Goal: Transaction & Acquisition: Purchase product/service

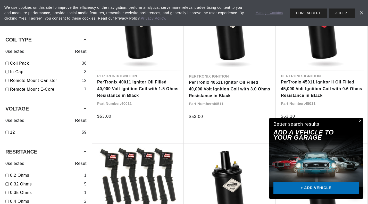
click at [360, 120] on button "Close" at bounding box center [360, 121] width 6 height 6
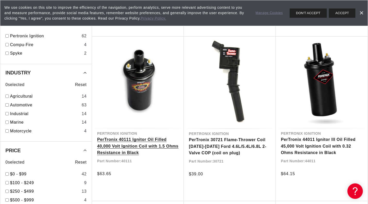
scroll to position [598, 0]
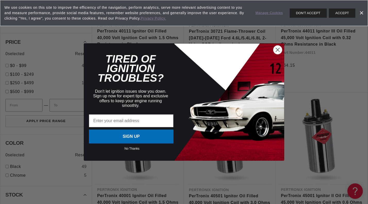
click at [279, 50] on circle "Close dialog" at bounding box center [278, 50] width 9 height 9
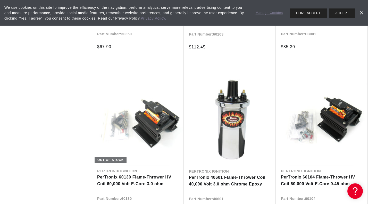
scroll to position [1304, 0]
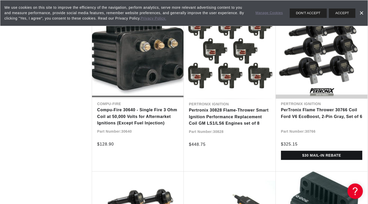
scroll to position [1684, 0]
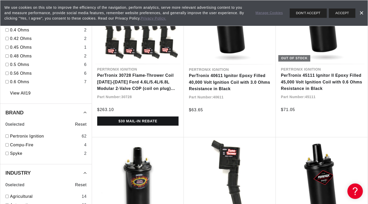
scroll to position [498, 0]
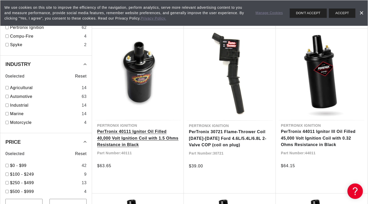
click at [139, 128] on link "PerTronix 40111 Ignitor Oil Filled 40,000 Volt Ignition Coil with 1.5 Ohms Resi…" at bounding box center [137, 138] width 81 height 20
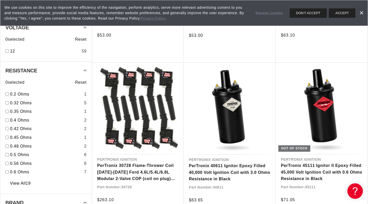
scroll to position [326, 0]
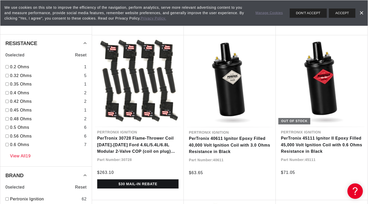
click at [27, 156] on link "View All 19" at bounding box center [20, 156] width 21 height 7
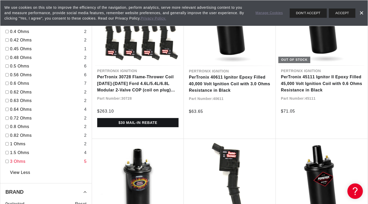
scroll to position [408, 0]
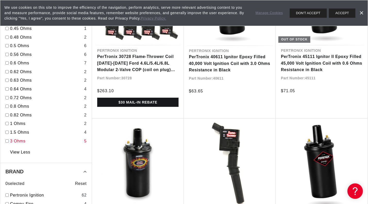
click at [16, 141] on link "3 Ohms" at bounding box center [46, 141] width 72 height 7
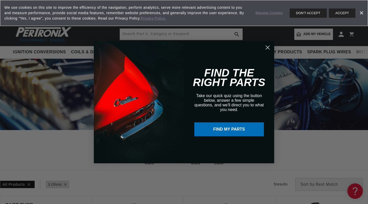
click at [210, 168] on div "Close dialog FIND THE RIGHT PARTS Take our quick quiz using the button below, a…" at bounding box center [184, 102] width 180 height 133
click at [268, 46] on circle "Close dialog" at bounding box center [267, 47] width 9 height 9
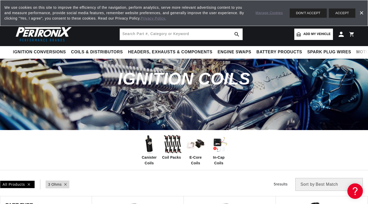
click at [64, 183] on icon at bounding box center [65, 184] width 3 height 3
checkbox input "false"
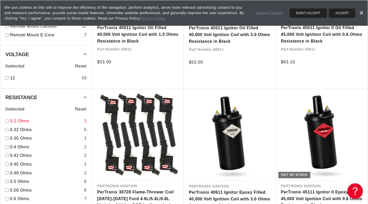
scroll to position [299, 0]
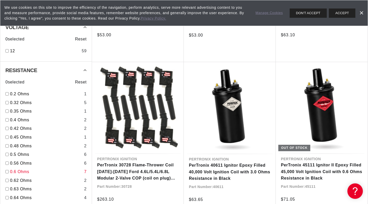
click at [21, 170] on link "0.6 Ohms" at bounding box center [46, 172] width 72 height 7
checkbox input "true"
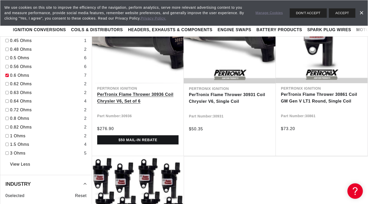
scroll to position [326, 0]
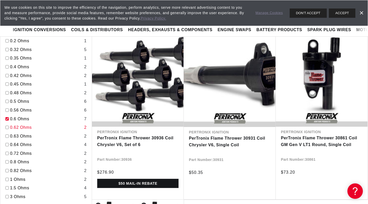
click at [21, 126] on link "0.62 Ohms" at bounding box center [46, 127] width 72 height 7
checkbox input "true"
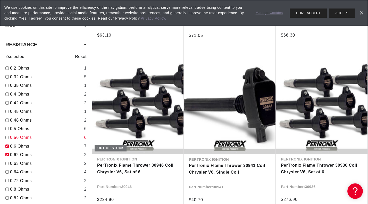
scroll to position [299, 0]
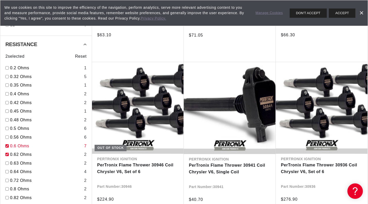
click at [14, 144] on link "0.6 Ohms" at bounding box center [46, 146] width 72 height 7
checkbox input "false"
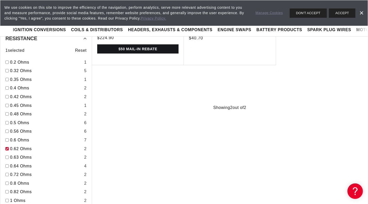
scroll to position [299, 0]
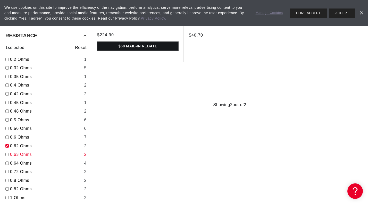
click at [26, 155] on link "0.63 Ohms" at bounding box center [46, 154] width 72 height 7
checkbox input "true"
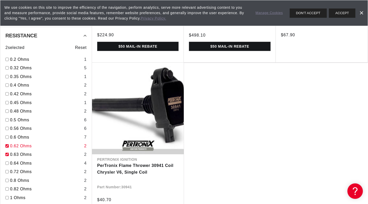
click at [22, 145] on link "0.62 Ohms" at bounding box center [46, 146] width 72 height 7
checkbox input "false"
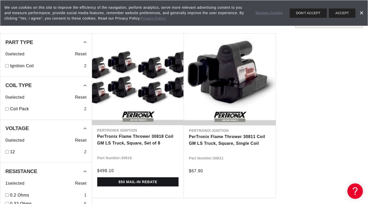
scroll to position [299, 0]
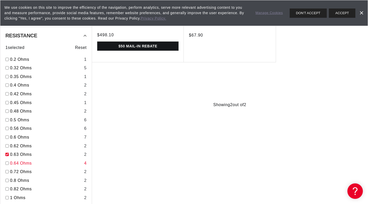
click at [29, 163] on link "0.64 Ohms" at bounding box center [46, 163] width 72 height 7
checkbox input "true"
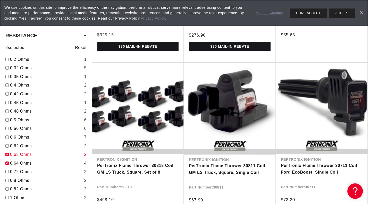
click at [22, 155] on link "0.63 Ohms" at bounding box center [46, 154] width 72 height 7
checkbox input "false"
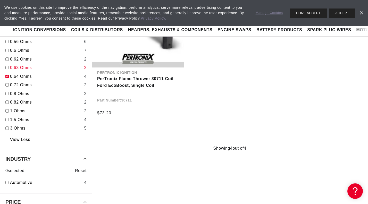
scroll to position [380, 0]
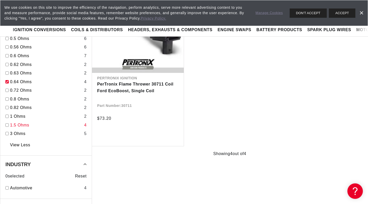
click at [17, 126] on link "1.5 Ohms" at bounding box center [46, 125] width 72 height 7
checkbox input "true"
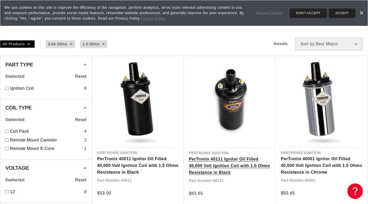
scroll to position [163, 0]
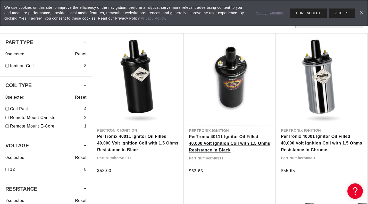
click at [239, 137] on link "PerTronix 40111 Ignitor Oil Filled 40,000 Volt Ignition Coil with 1.5 Ohms Resi…" at bounding box center [230, 144] width 82 height 20
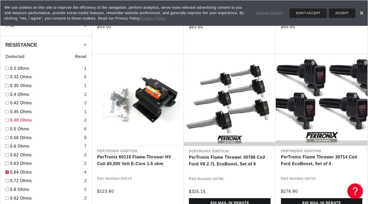
scroll to position [326, 0]
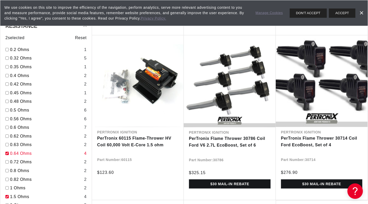
click at [14, 152] on link "0.64 Ohms" at bounding box center [46, 153] width 72 height 7
checkbox input "false"
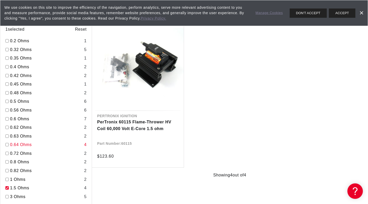
scroll to position [408, 0]
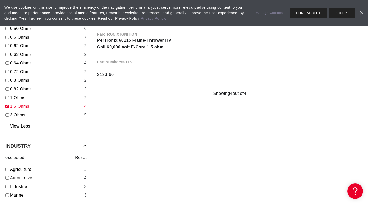
click at [15, 107] on link "1.5 Ohms" at bounding box center [46, 106] width 72 height 7
checkbox input "false"
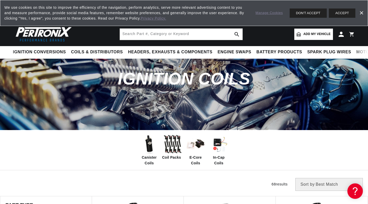
scroll to position [0, 643]
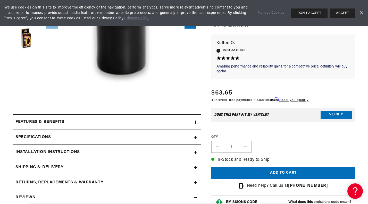
scroll to position [0, 321]
click at [109, 135] on div "Specifications" at bounding box center [103, 137] width 181 height 7
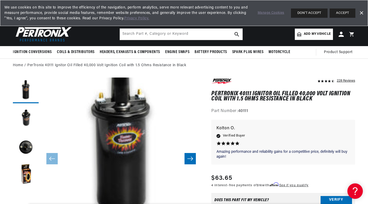
scroll to position [0, 0]
click at [26, 114] on button "Load image 2 in gallery view" at bounding box center [26, 119] width 26 height 26
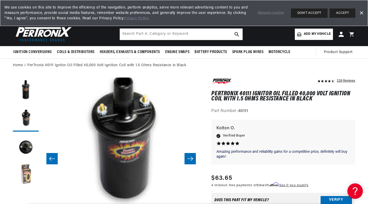
scroll to position [0, 321]
click at [27, 180] on button "Load image 4 in gallery view" at bounding box center [26, 176] width 26 height 26
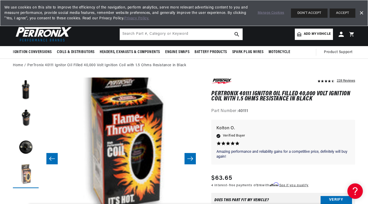
scroll to position [16, 480]
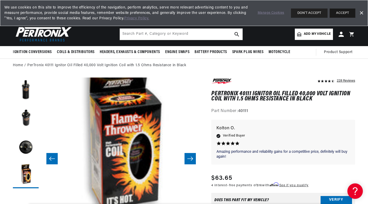
click at [346, 15] on button "ACCEPT" at bounding box center [343, 13] width 26 height 9
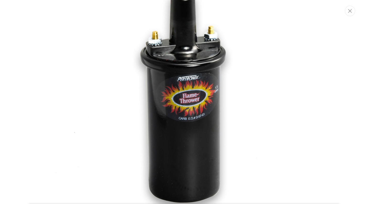
scroll to position [42, 0]
